Goal: Task Accomplishment & Management: Use online tool/utility

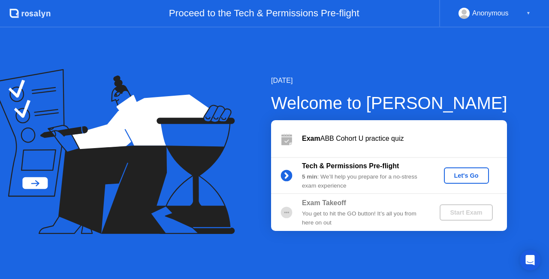
click at [472, 178] on div "Let's Go" at bounding box center [467, 175] width 38 height 7
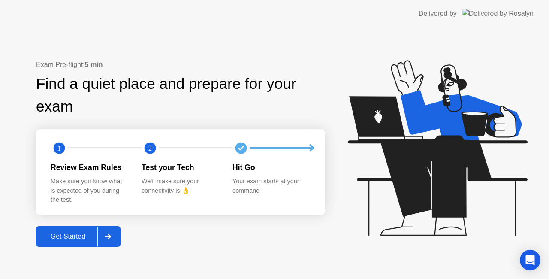
click at [73, 243] on button "Get Started" at bounding box center [78, 236] width 85 height 21
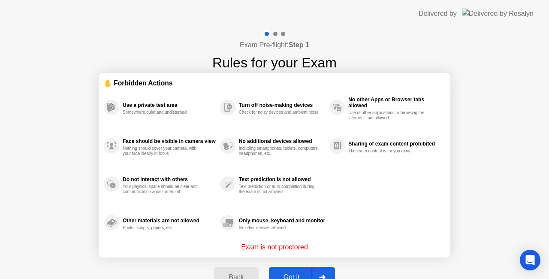
click at [321, 278] on icon at bounding box center [322, 277] width 6 height 5
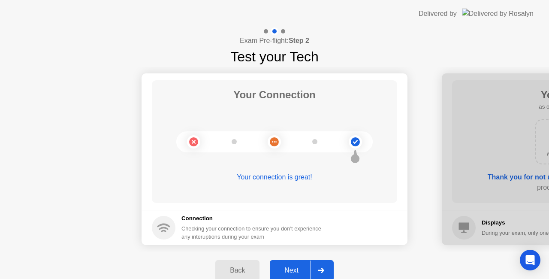
click at [326, 272] on div at bounding box center [321, 271] width 21 height 20
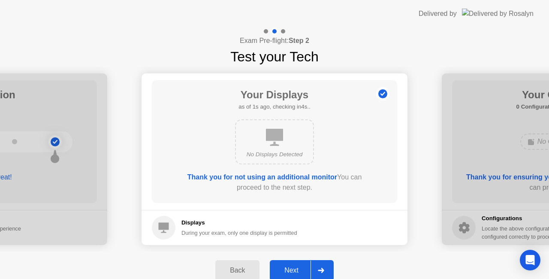
click at [324, 273] on div at bounding box center [321, 271] width 21 height 20
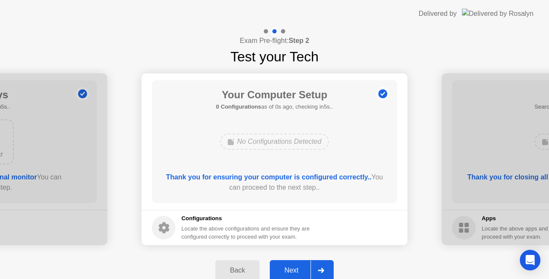
click at [321, 269] on icon at bounding box center [321, 270] width 6 height 5
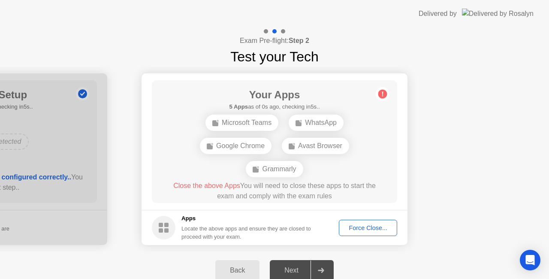
click at [325, 272] on div at bounding box center [321, 271] width 21 height 20
click at [323, 266] on div at bounding box center [321, 271] width 21 height 20
click at [297, 269] on div "Next" at bounding box center [292, 271] width 38 height 8
click at [297, 268] on div "Next" at bounding box center [292, 271] width 38 height 8
click at [318, 269] on div at bounding box center [321, 271] width 21 height 20
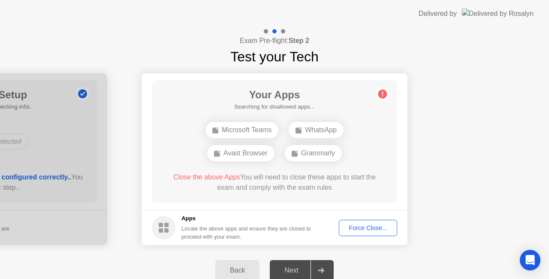
click at [371, 226] on div "Force Close..." at bounding box center [368, 228] width 52 height 7
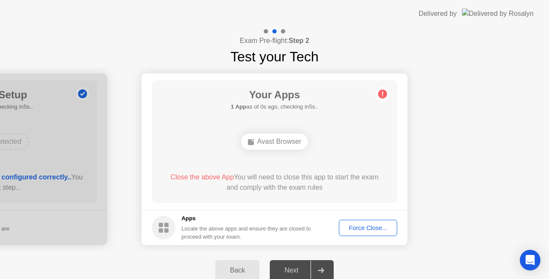
click at [362, 227] on div "Force Close..." at bounding box center [368, 228] width 52 height 7
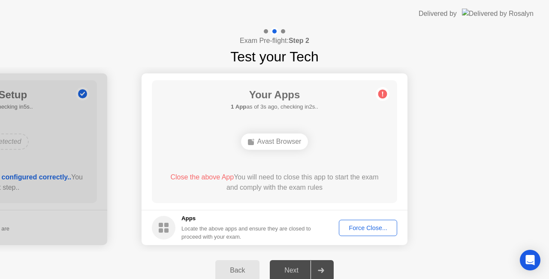
click at [212, 180] on span "Close the above App" at bounding box center [202, 176] width 64 height 7
click at [212, 178] on span "Close the above App" at bounding box center [202, 176] width 64 height 7
click at [216, 175] on span "Close the above App" at bounding box center [202, 176] width 64 height 7
click at [215, 187] on div "Close the above App You will need to close this app to start the exam and compl…" at bounding box center [274, 182] width 221 height 21
click at [194, 176] on span "Close the above App" at bounding box center [202, 176] width 64 height 7
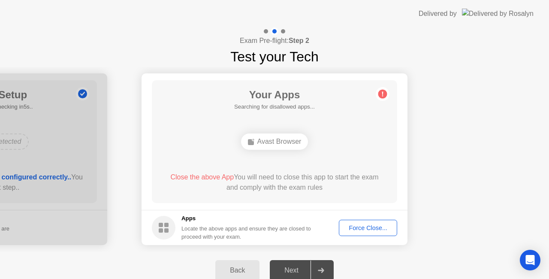
click at [374, 234] on button "Force Close..." at bounding box center [368, 228] width 58 height 16
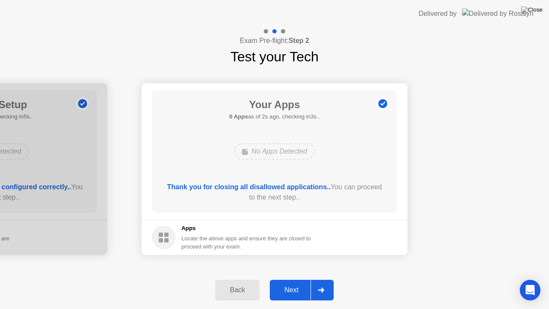
click at [303, 279] on div "Next" at bounding box center [292, 290] width 38 height 8
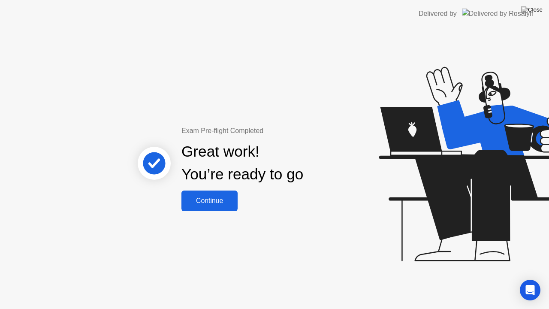
click at [220, 202] on div "Continue" at bounding box center [209, 201] width 51 height 8
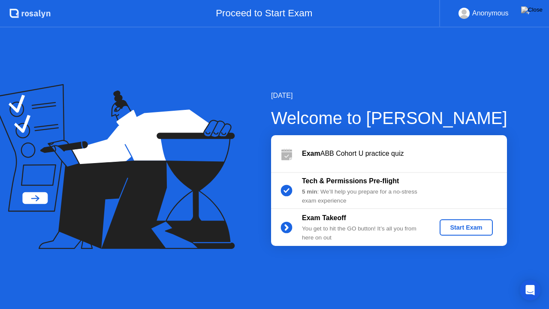
click at [477, 227] on div "Start Exam" at bounding box center [466, 227] width 46 height 7
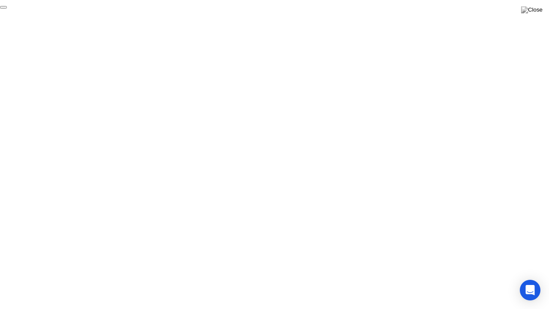
click div "End Proctoring Session"
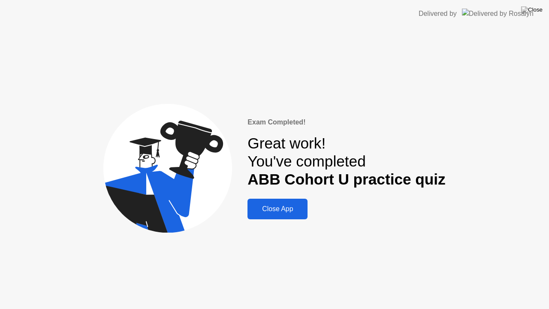
click at [305, 208] on div "Close App" at bounding box center [277, 209] width 55 height 8
